Goal: Task Accomplishment & Management: Manage account settings

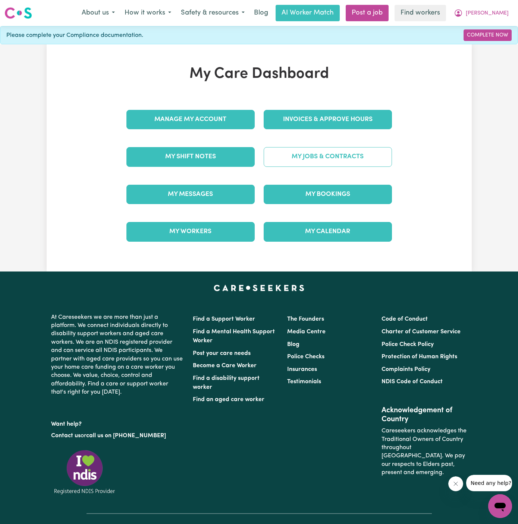
click at [342, 155] on link "My Jobs & Contracts" at bounding box center [327, 156] width 128 height 19
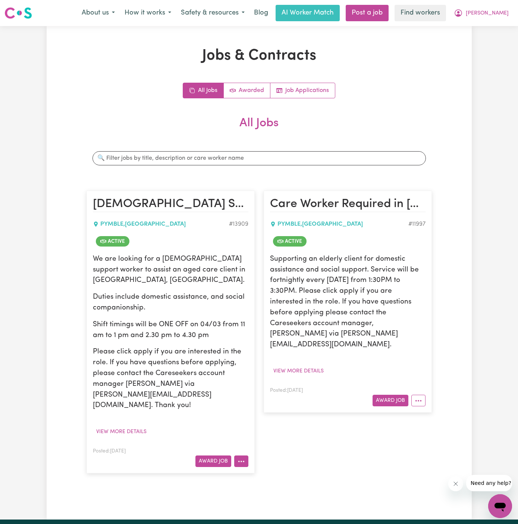
click at [240, 458] on icon "More options" at bounding box center [240, 461] width 7 height 7
click at [282, 392] on link "Hide Job" at bounding box center [270, 399] width 72 height 15
click at [415, 395] on article "Care Worker Required in [GEOGRAPHIC_DATA], [GEOGRAPHIC_DATA] PYMBLE , [GEOGRAPH…" at bounding box center [347, 302] width 168 height 222
click at [425, 388] on article "Care Worker Required in [GEOGRAPHIC_DATA], [GEOGRAPHIC_DATA] PYMBLE , [GEOGRAPH…" at bounding box center [347, 302] width 168 height 222
click at [422, 395] on button "More options" at bounding box center [418, 401] width 14 height 12
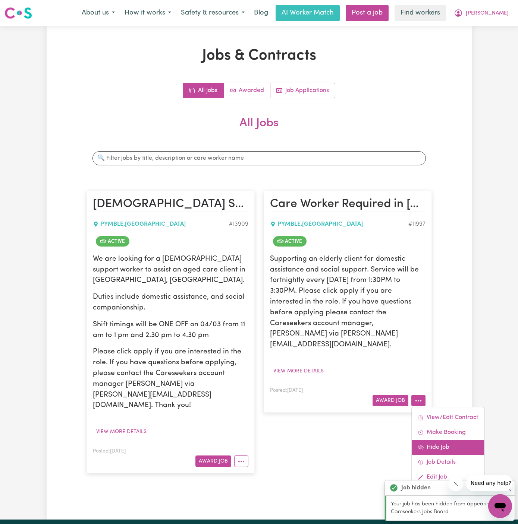
click at [454, 440] on link "Hide Job" at bounding box center [447, 447] width 72 height 15
click at [250, 436] on article "[DEMOGRAPHIC_DATA] Support Worker Needed ONE OFF On 04/03 In [GEOGRAPHIC_DATA],…" at bounding box center [170, 332] width 168 height 283
click at [242, 458] on icon "More options" at bounding box center [240, 461] width 7 height 7
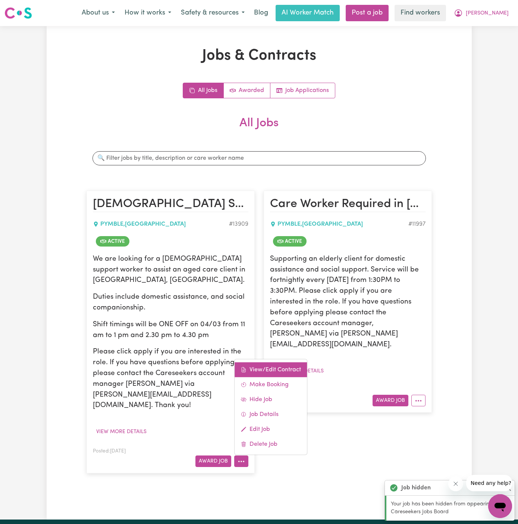
click at [286, 363] on link "View/Edit Contract" at bounding box center [270, 370] width 72 height 15
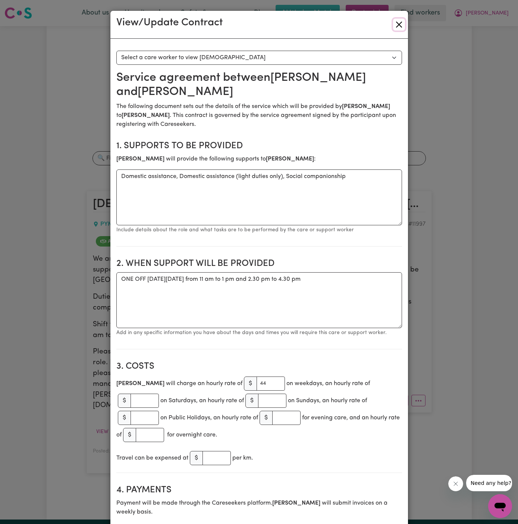
click at [397, 25] on button "Close" at bounding box center [399, 25] width 12 height 12
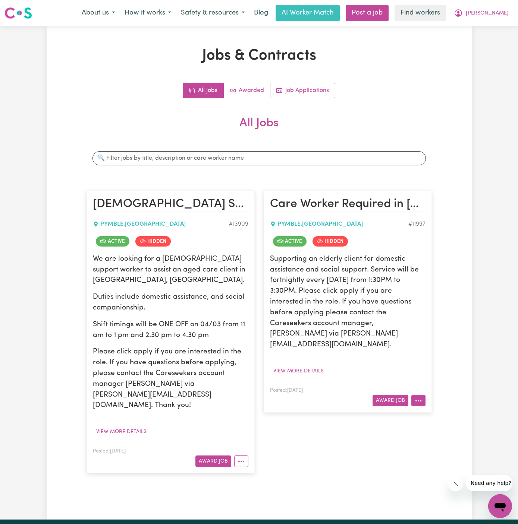
click at [422, 395] on button "More options" at bounding box center [418, 401] width 14 height 12
click at [454, 410] on link "View/Edit Contract" at bounding box center [447, 417] width 72 height 15
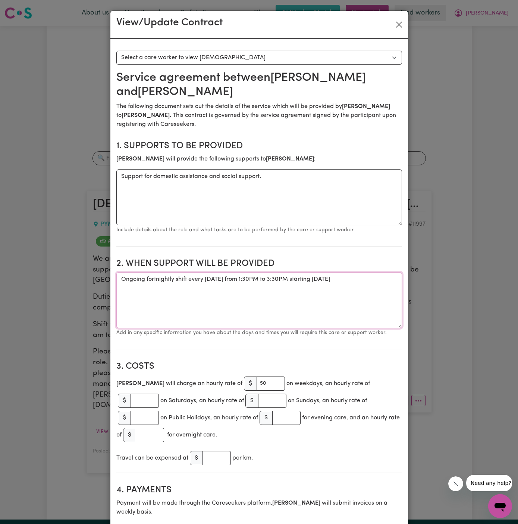
click at [381, 282] on textarea "Ongoing fortnightly shift every [DATE] from 1:30PM to 3:30PM starting [DATE]" at bounding box center [258, 300] width 285 height 56
click at [388, 281] on textarea "Ongoing fortnightly shift every [DATE] from 1:30PM to 3:30PM starting [DATE]" at bounding box center [258, 300] width 285 height 56
paste textarea "Tuesdays 1.15pm – 4.15pm."
click at [201, 302] on textarea "Ongoing fortnightly shift every [DATE] from 1:30PM to 3:30PM starting [DATE] Tu…" at bounding box center [258, 300] width 285 height 56
click at [217, 304] on textarea "Ongoing fortnightly shift every [DATE] from 1:30PM to 3:30PM starting [DATE] Tu…" at bounding box center [258, 300] width 285 height 56
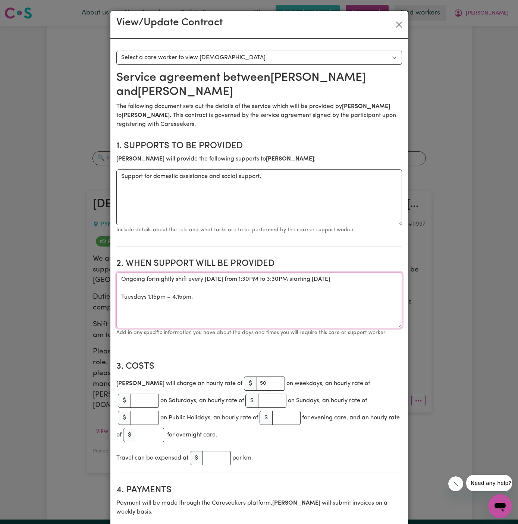
click at [201, 300] on textarea "Ongoing fortnightly shift every [DATE] from 1:30PM to 3:30PM starting [DATE] Tu…" at bounding box center [258, 300] width 285 height 56
click at [120, 297] on textarea "Ongoing fortnightly shift every [DATE] from 1:30PM to 3:30PM starting [DATE] Tu…" at bounding box center [258, 300] width 285 height 56
click at [174, 298] on textarea "Ongoing fortnightly shift every [DATE] from 1:30PM to 3:30PM starting [DATE] We…" at bounding box center [258, 300] width 285 height 56
click at [192, 298] on textarea "Ongoing fortnightly shift every [DATE] from 1:30PM to 3:30PM starting [DATE] We…" at bounding box center [258, 300] width 285 height 56
click at [230, 300] on textarea "Ongoing fortnightly shift every [DATE] from 1:30PM to 3:30PM starting [DATE] We…" at bounding box center [258, 300] width 285 height 56
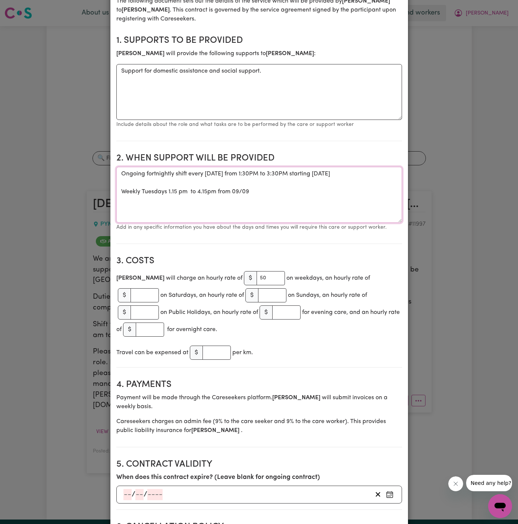
scroll to position [108, 0]
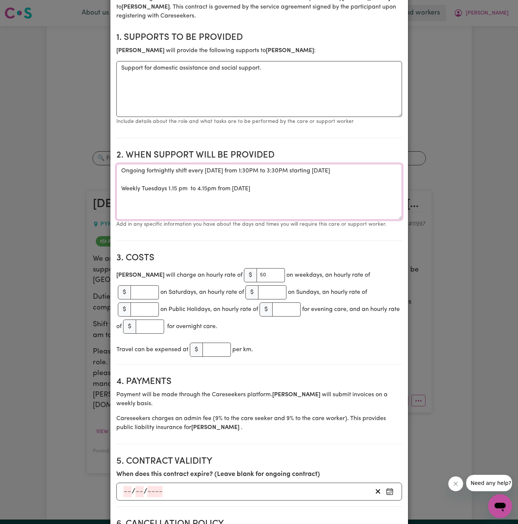
click at [322, 191] on textarea "Ongoing fortnightly shift every [DATE] from 1:30PM to 3:30PM starting [DATE] We…" at bounding box center [258, 192] width 285 height 56
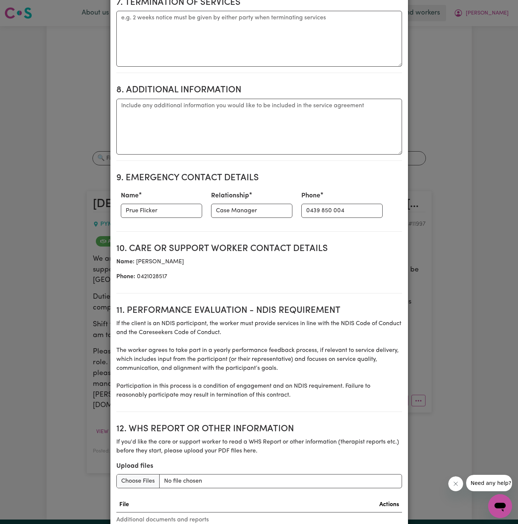
scroll to position [769, 0]
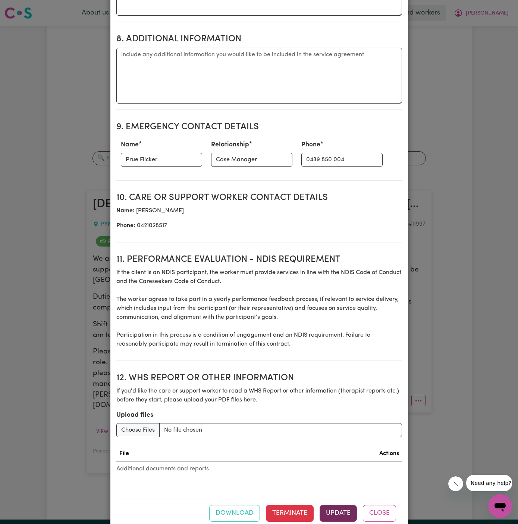
type textarea "Ongoing fortnightly shift every [DATE] from 1:30PM to 3:30PM starting [DATE] We…"
click at [340, 505] on button "Update" at bounding box center [337, 513] width 37 height 16
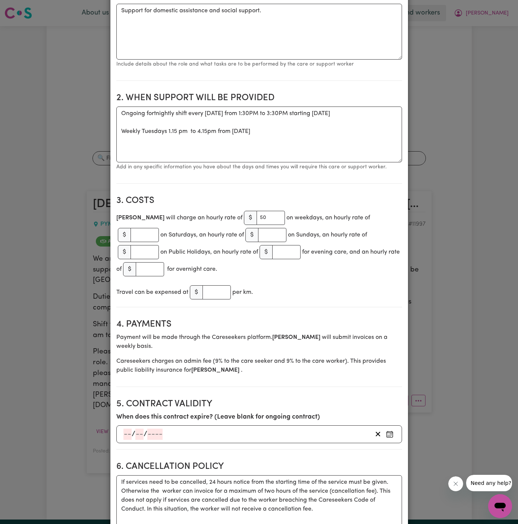
scroll to position [0, 0]
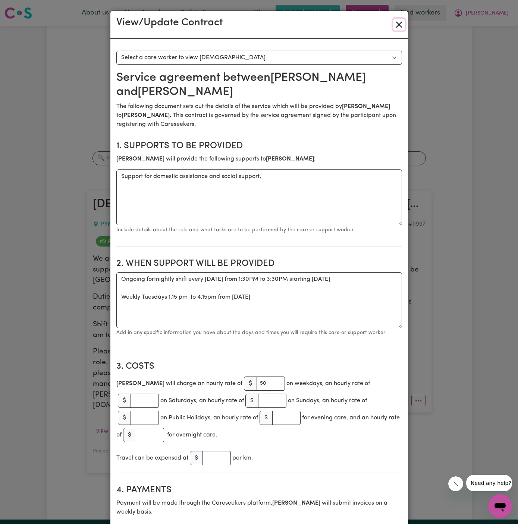
click at [399, 22] on button "Close" at bounding box center [399, 25] width 12 height 12
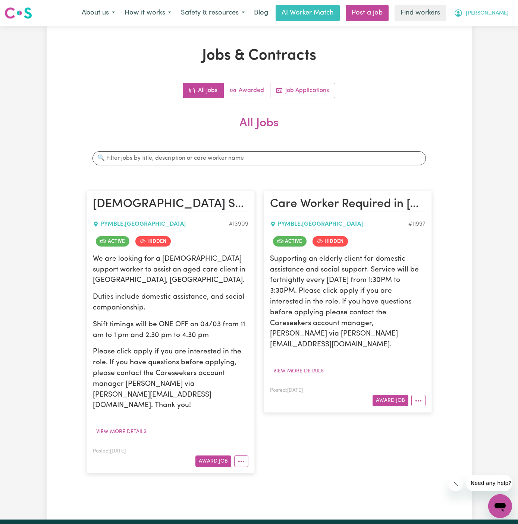
click at [498, 12] on span "[PERSON_NAME]" at bounding box center [486, 13] width 43 height 8
click at [495, 26] on link "My Dashboard" at bounding box center [483, 29] width 59 height 14
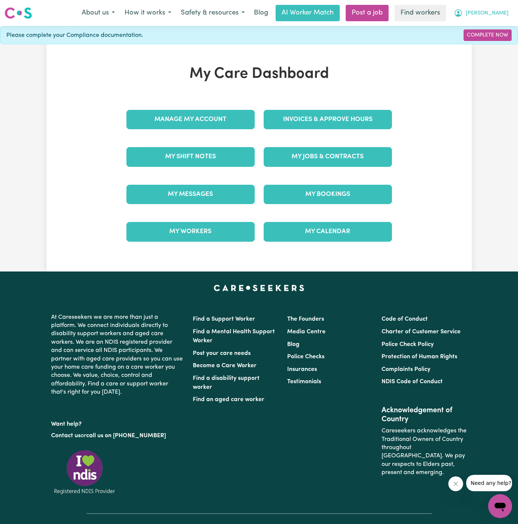
click at [496, 14] on span "[PERSON_NAME]" at bounding box center [486, 13] width 43 height 8
click at [496, 34] on link "My Dashboard" at bounding box center [483, 29] width 59 height 14
click at [496, 38] on link "Logout" at bounding box center [483, 43] width 59 height 14
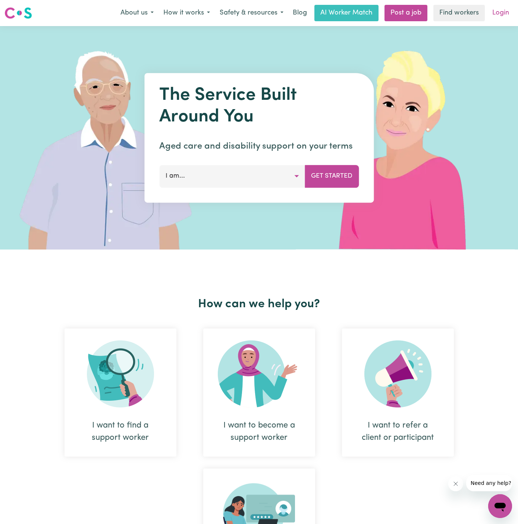
click at [502, 12] on link "Login" at bounding box center [500, 13] width 26 height 16
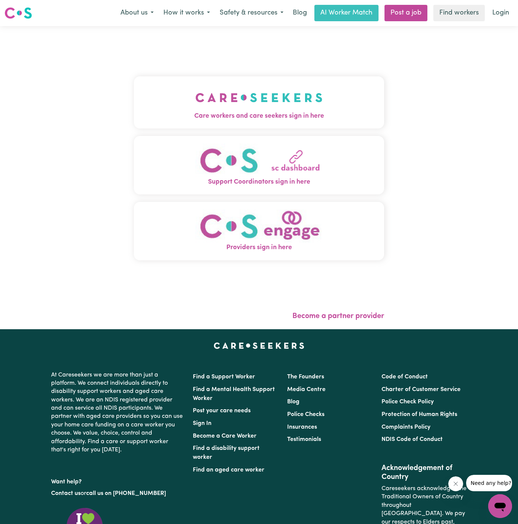
click at [294, 93] on button "Care workers and care seekers sign in here" at bounding box center [259, 102] width 250 height 52
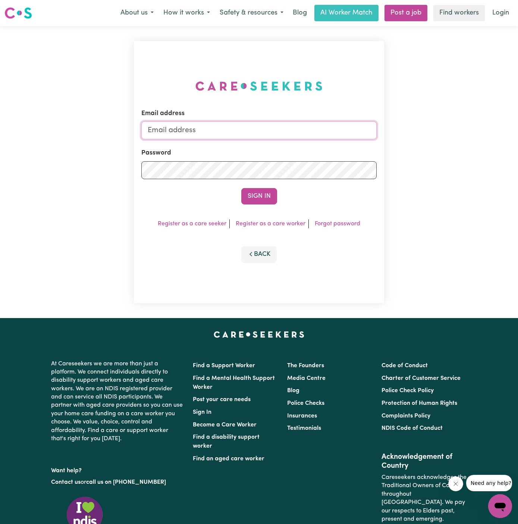
type input "[EMAIL_ADDRESS][DOMAIN_NAME]"
